Goal: Task Accomplishment & Management: Manage account settings

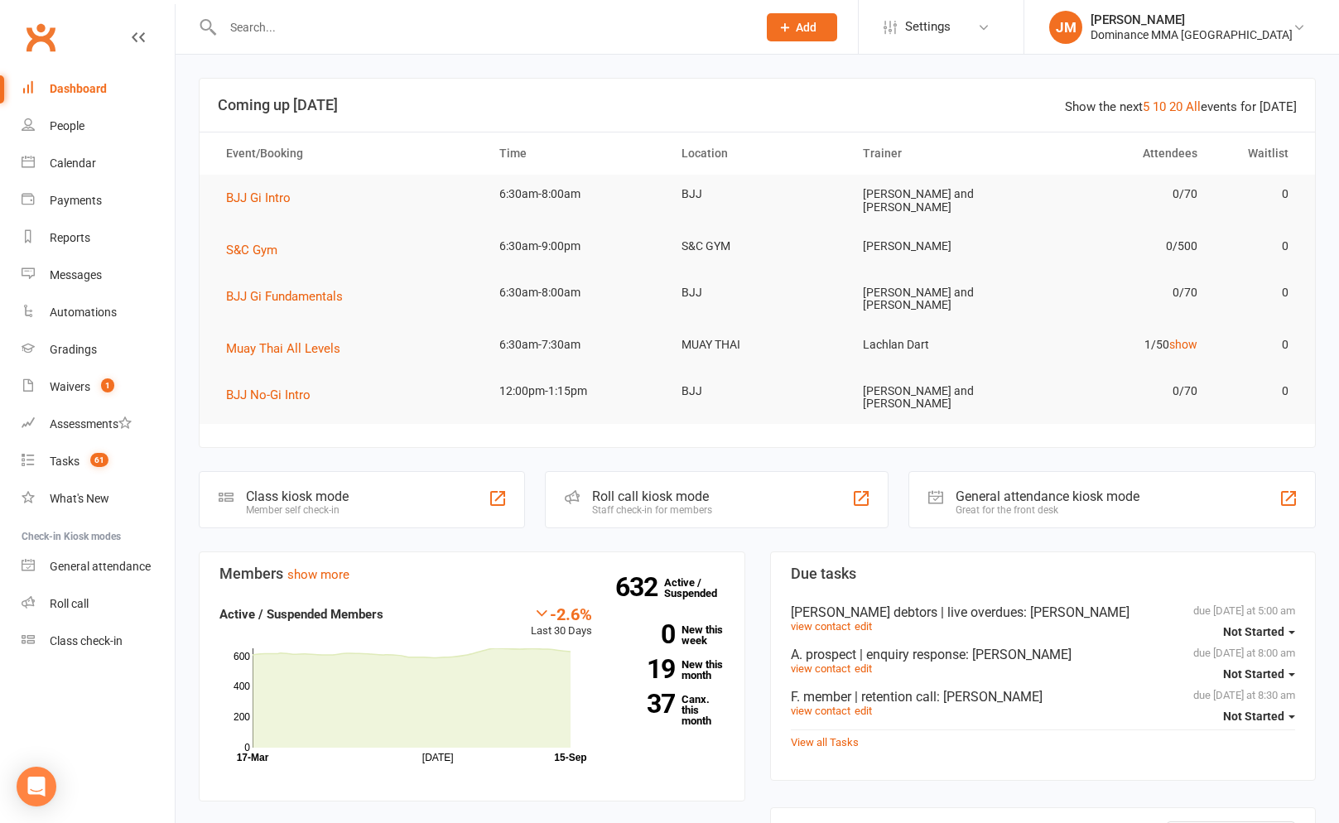
click at [647, 34] on input "text" at bounding box center [481, 27] width 527 height 23
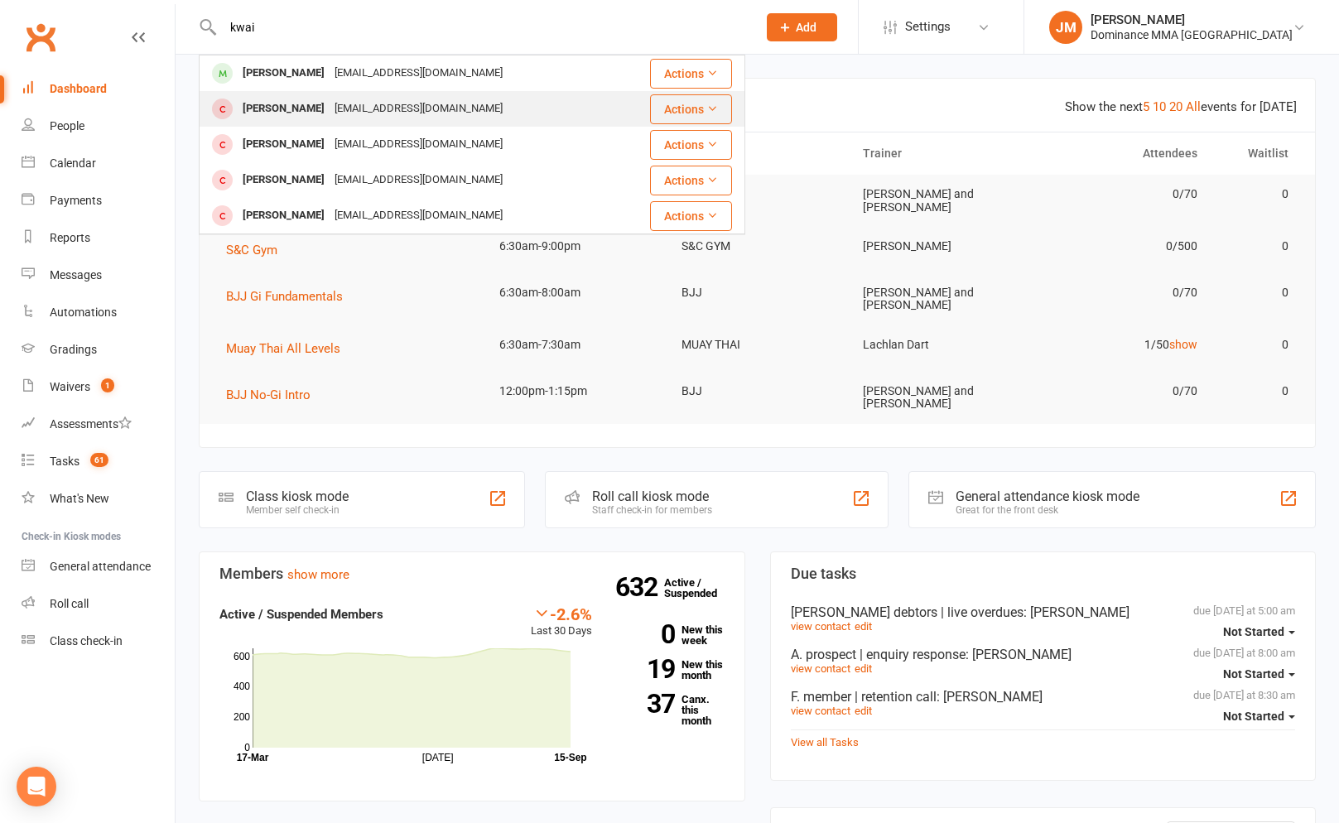
type input "kwai"
click at [649, 96] on div "Actions" at bounding box center [675, 109] width 113 height 30
click at [505, 55] on td "[PERSON_NAME] [PERSON_NAME][EMAIL_ADDRESS][DOMAIN_NAME]" at bounding box center [409, 73] width 418 height 36
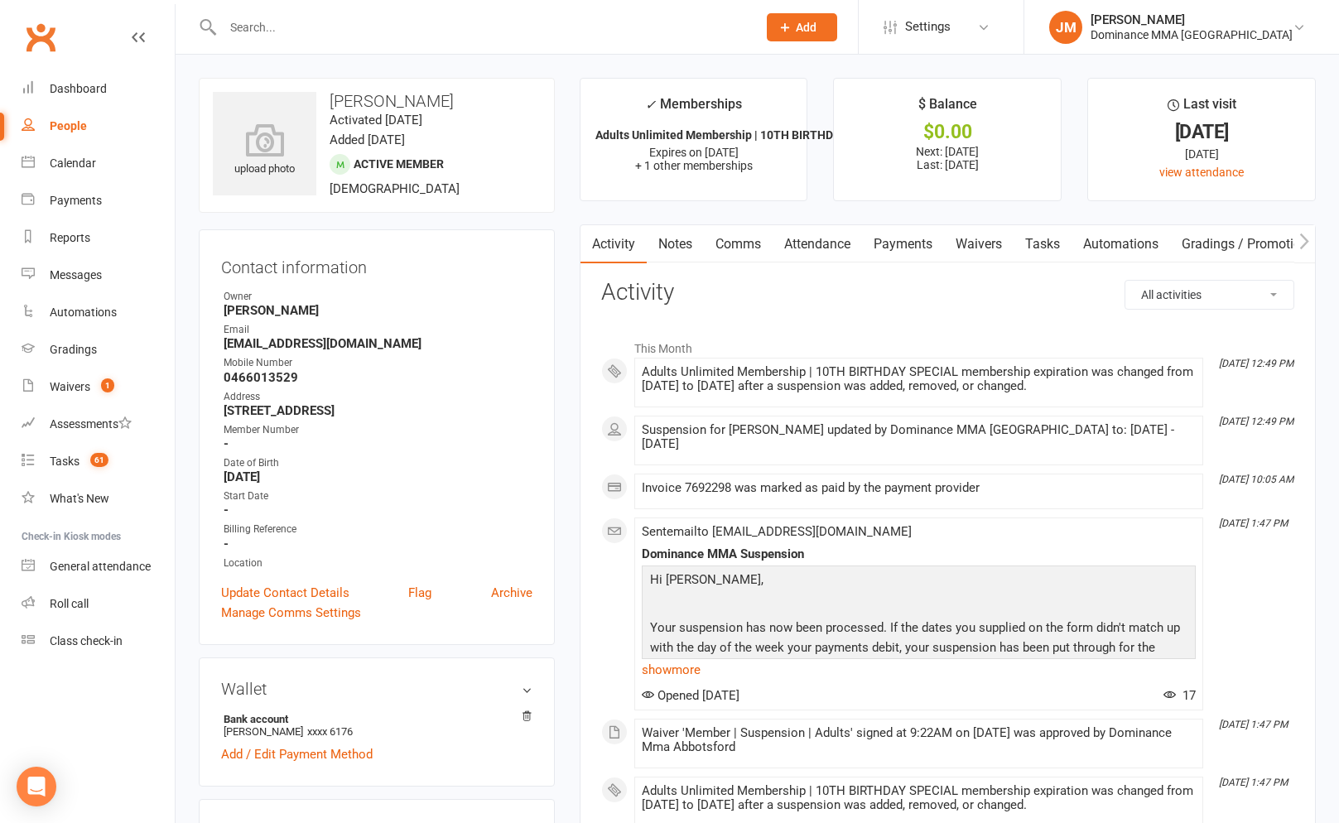
click at [907, 248] on link "Payments" at bounding box center [903, 244] width 82 height 38
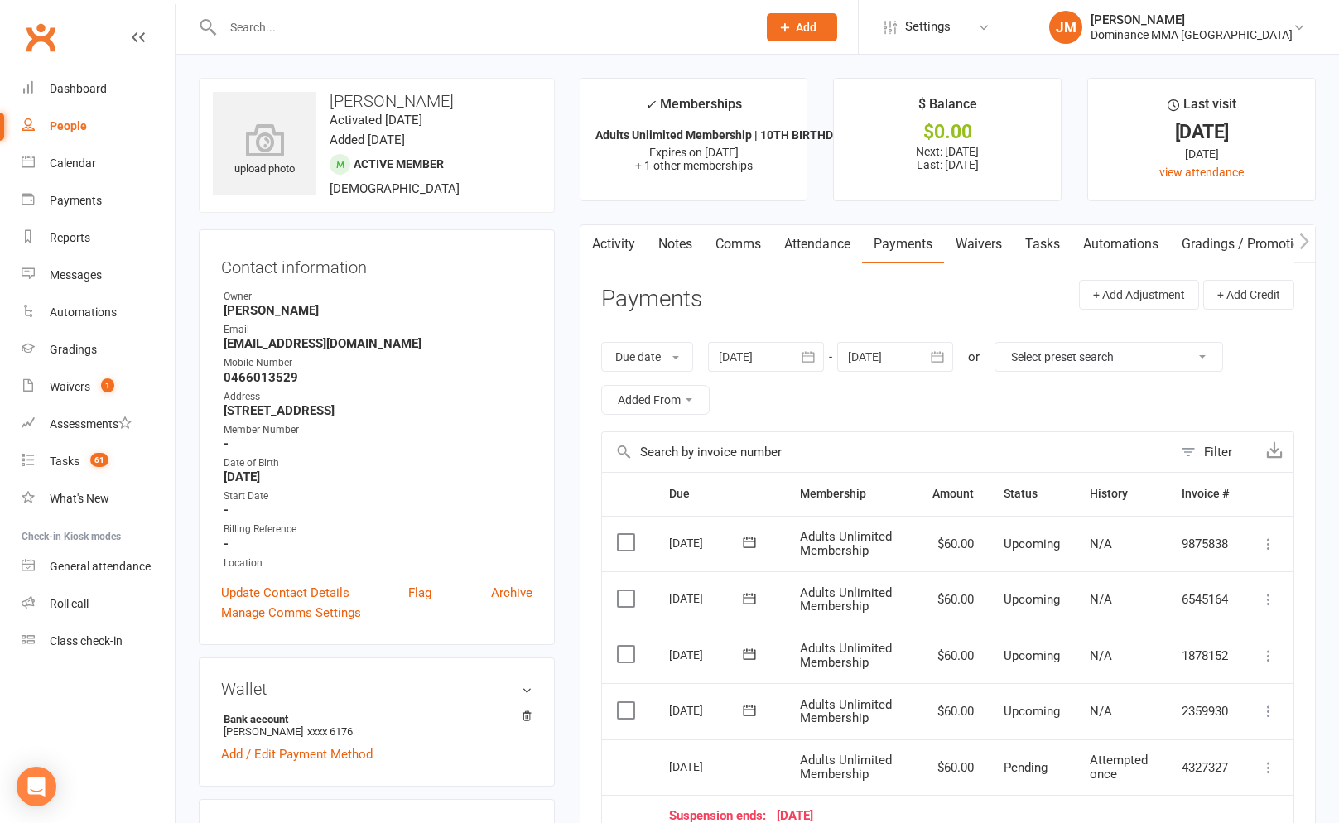
click at [607, 246] on link "Activity" at bounding box center [613, 244] width 66 height 38
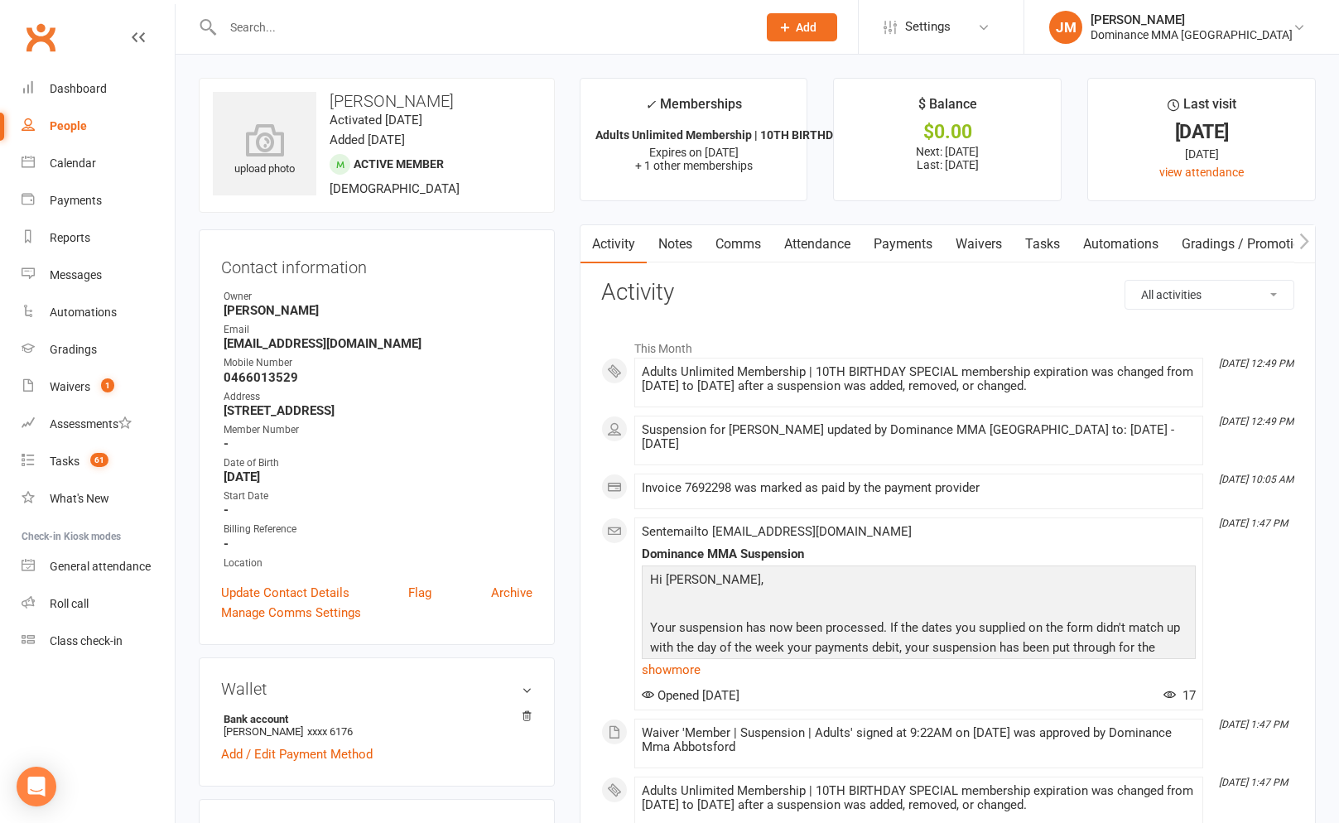
click at [941, 235] on link "Payments" at bounding box center [903, 244] width 82 height 38
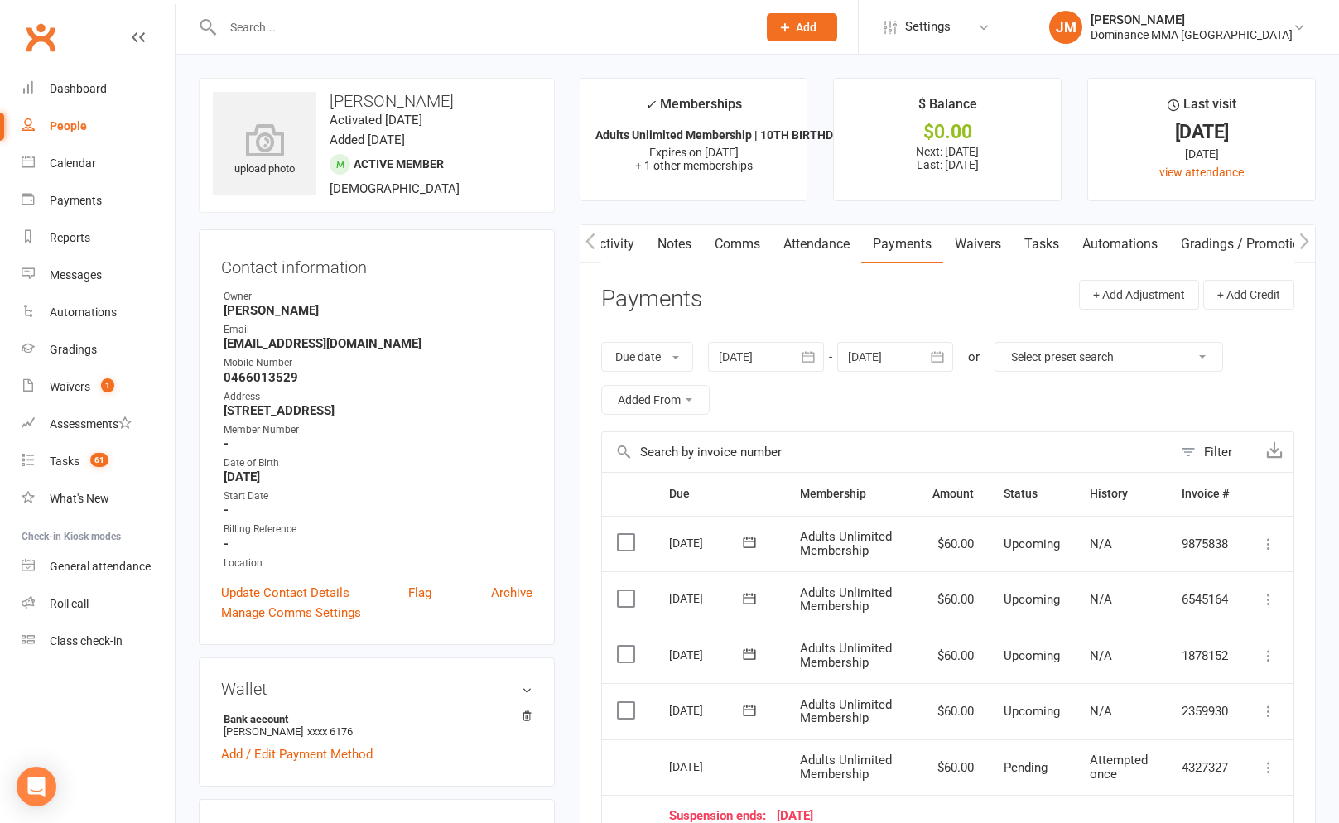
click at [600, 35] on input "text" at bounding box center [481, 27] width 527 height 23
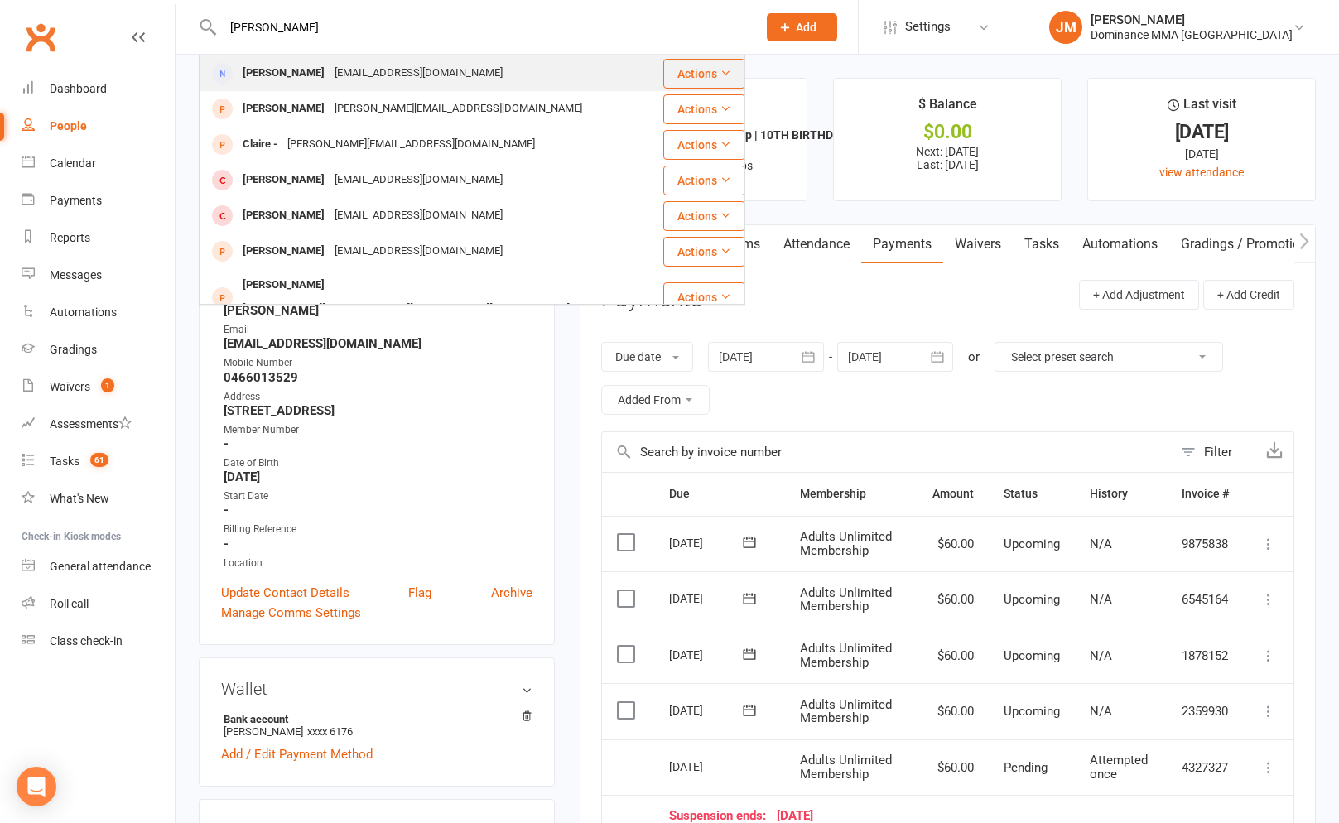
type input "[PERSON_NAME]"
click at [451, 75] on div "[PERSON_NAME] [PERSON_NAME][EMAIL_ADDRESS][DOMAIN_NAME]" at bounding box center [430, 73] width 461 height 34
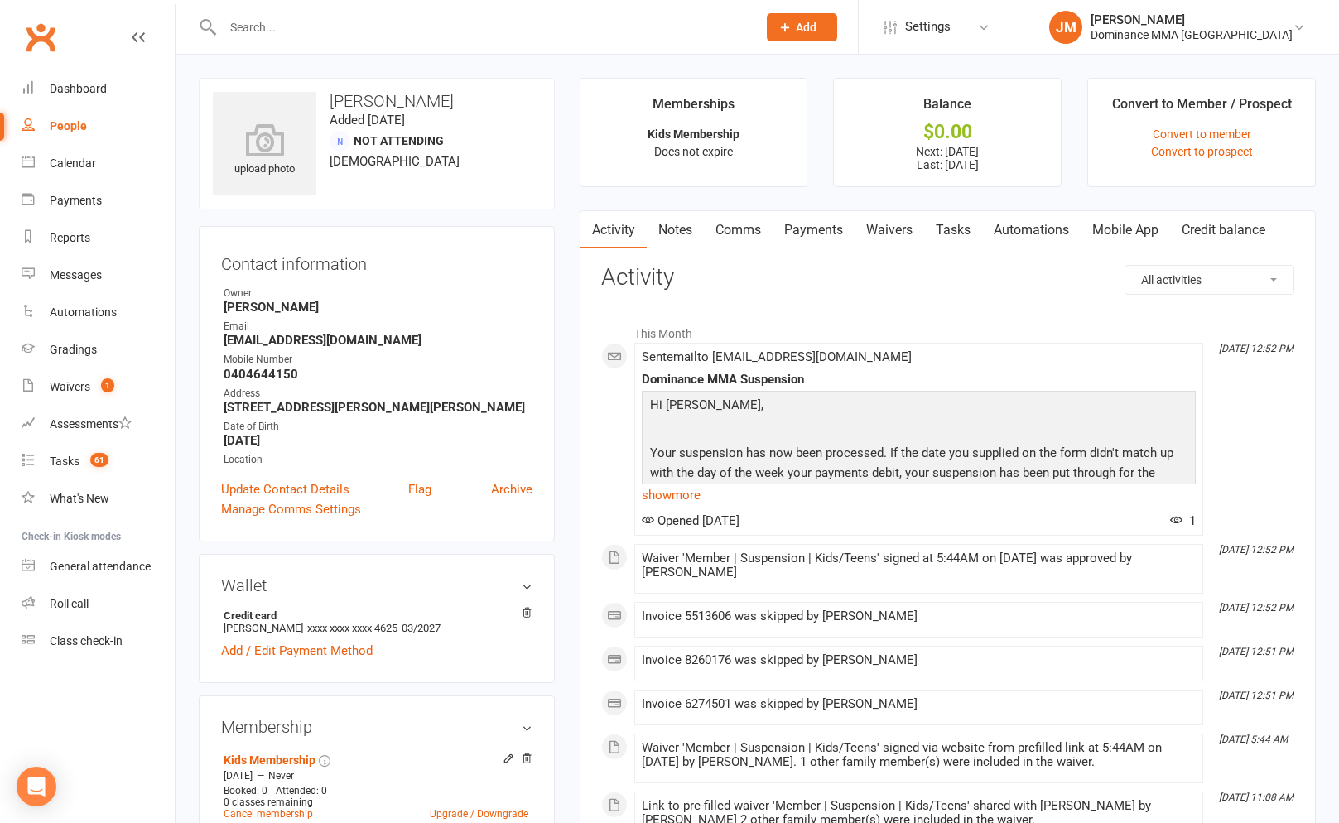
click at [960, 232] on link "Tasks" at bounding box center [953, 230] width 58 height 38
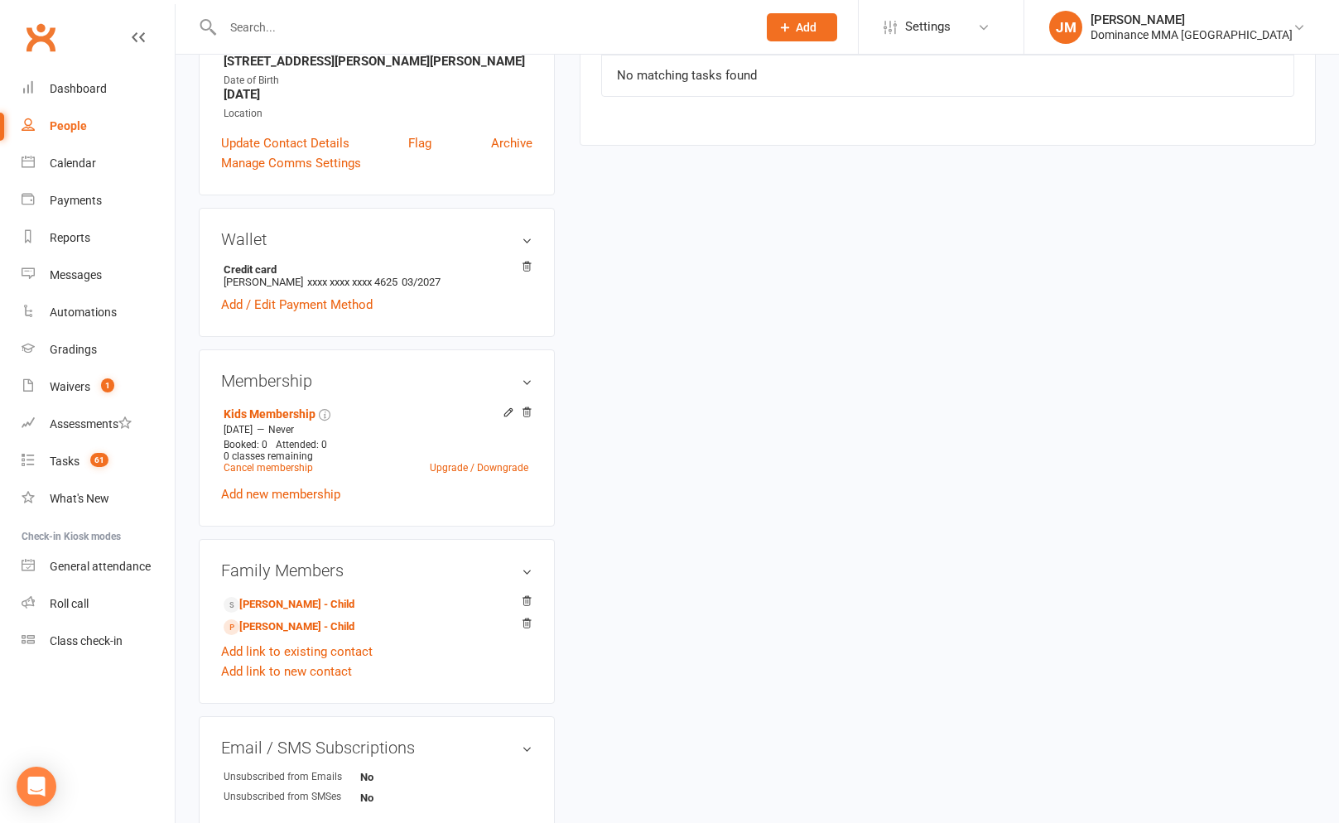
scroll to position [349, 0]
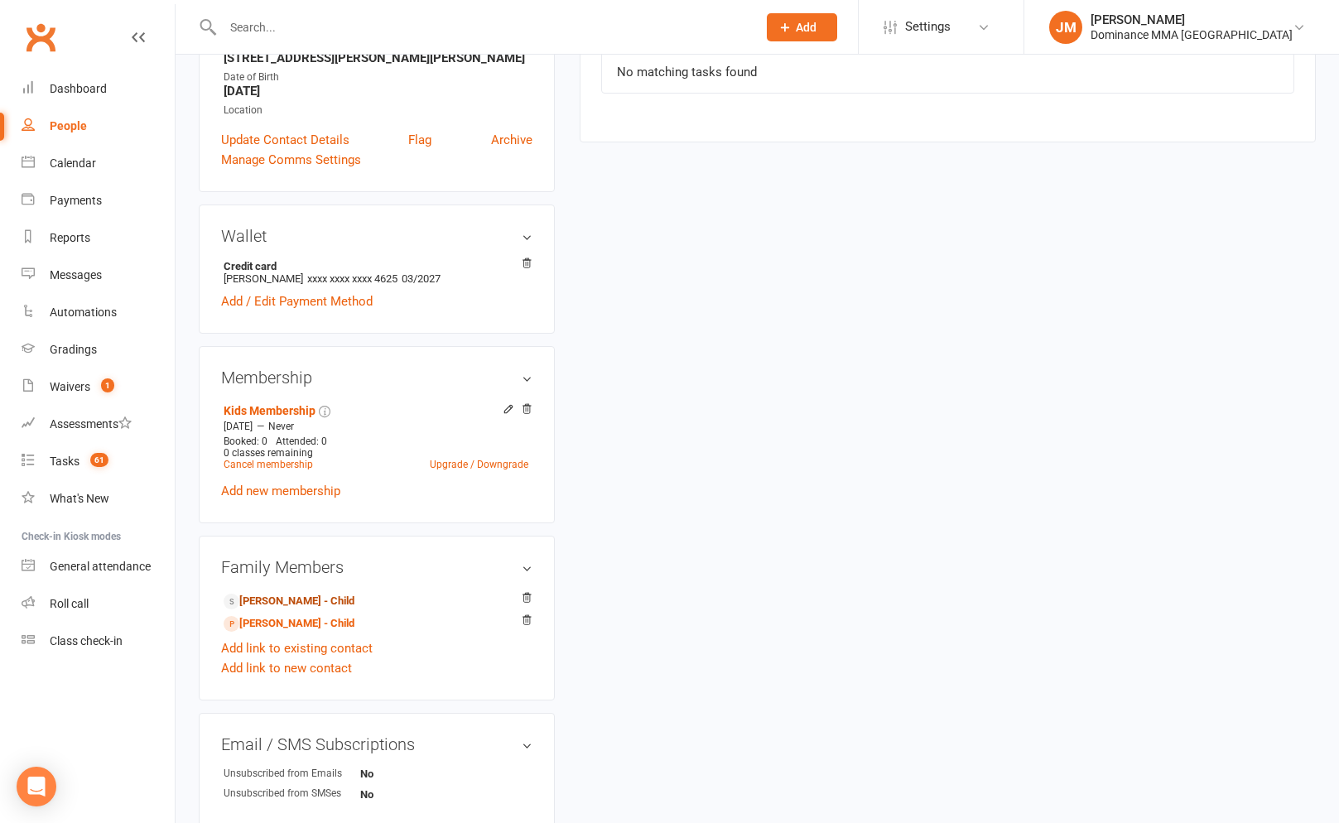
click at [292, 600] on link "[PERSON_NAME] - Child" at bounding box center [289, 601] width 131 height 17
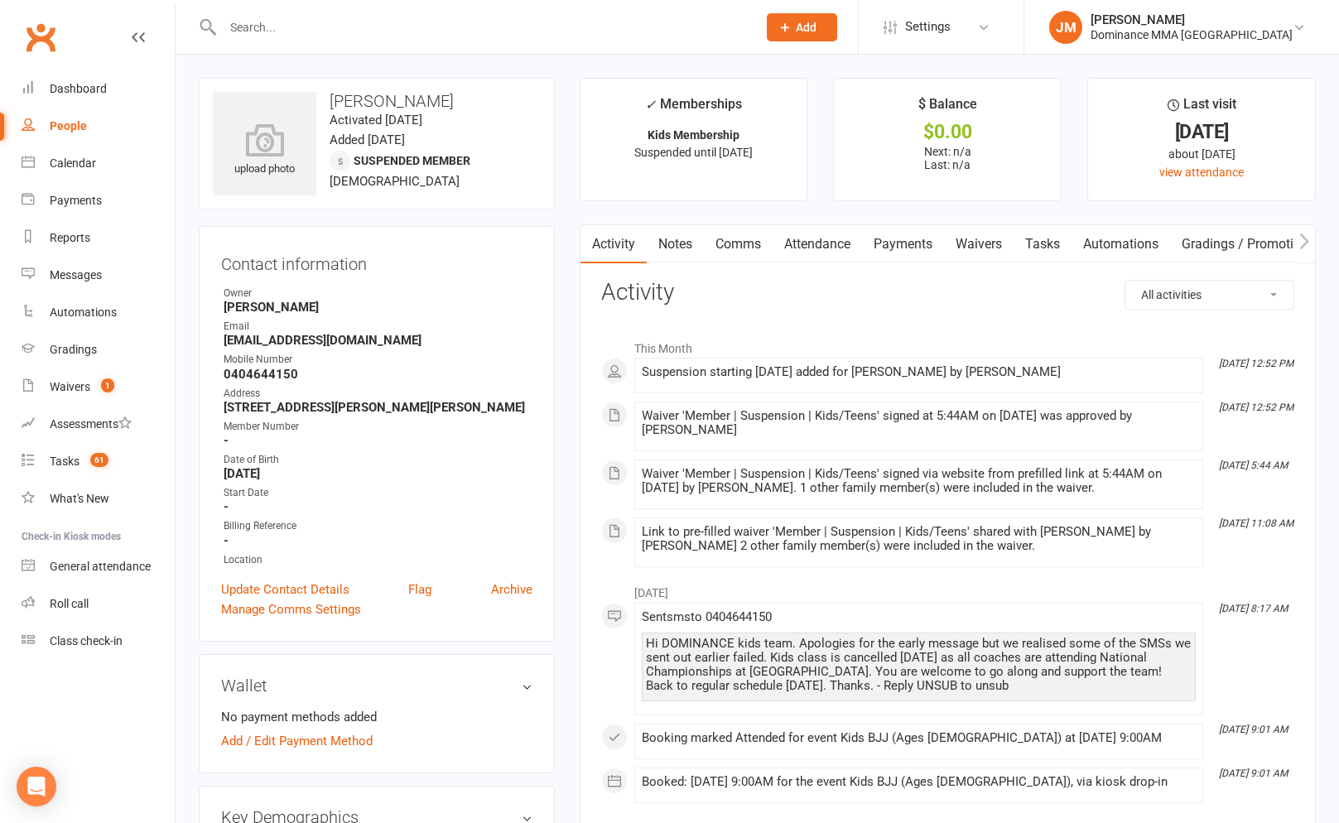
click at [978, 242] on link "Waivers" at bounding box center [979, 244] width 70 height 38
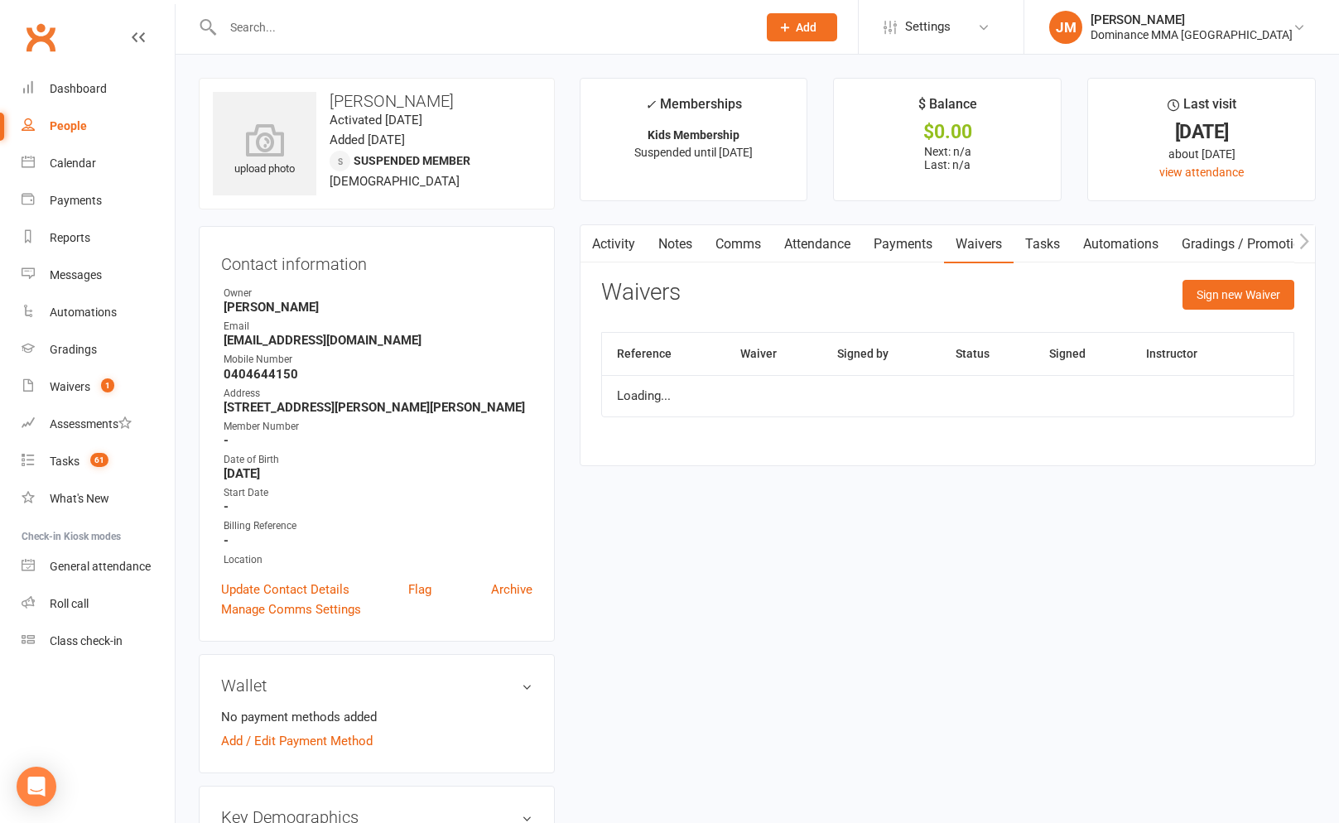
click at [1039, 243] on link "Tasks" at bounding box center [1042, 244] width 58 height 38
click at [967, 249] on link "Waivers" at bounding box center [979, 244] width 70 height 38
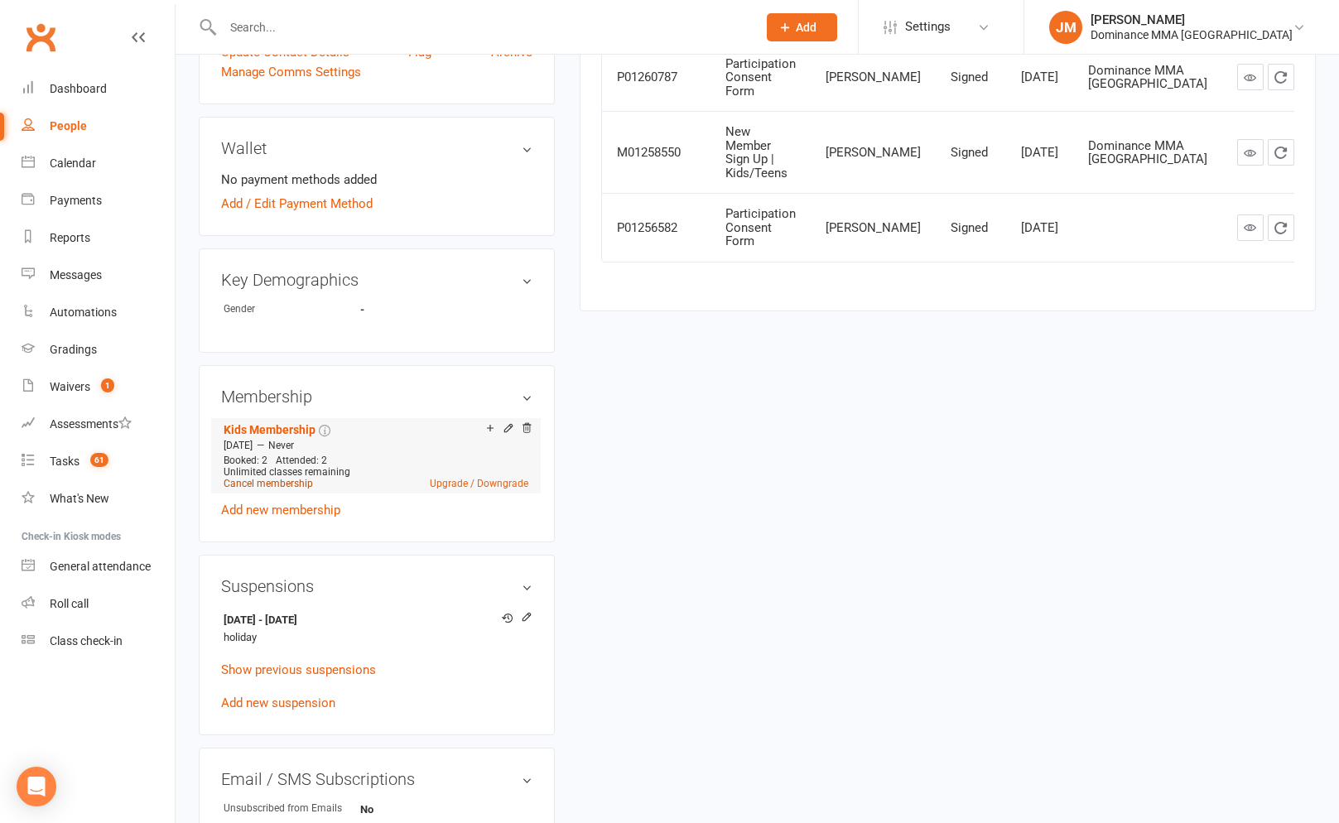
scroll to position [689, 0]
